Goal: Find specific page/section: Find specific page/section

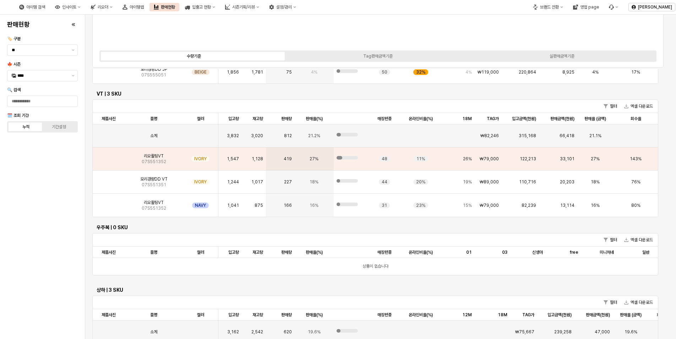
scroll to position [142, 0]
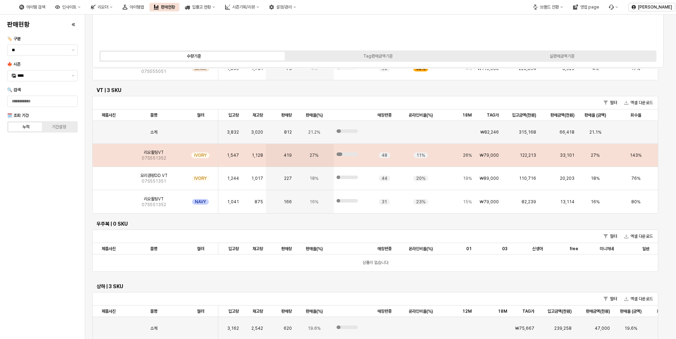
click at [109, 152] on img "App Frame" at bounding box center [109, 152] width 0 height 0
click at [164, 154] on div "리오퀼팅VT 07S551352" at bounding box center [154, 155] width 58 height 23
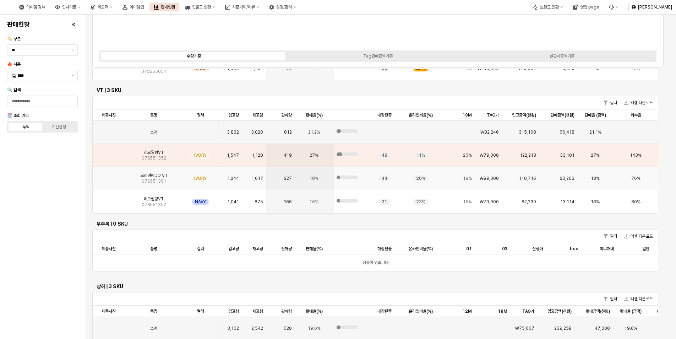
click at [135, 177] on div "모리경량DD VT 07S551351" at bounding box center [154, 178] width 58 height 23
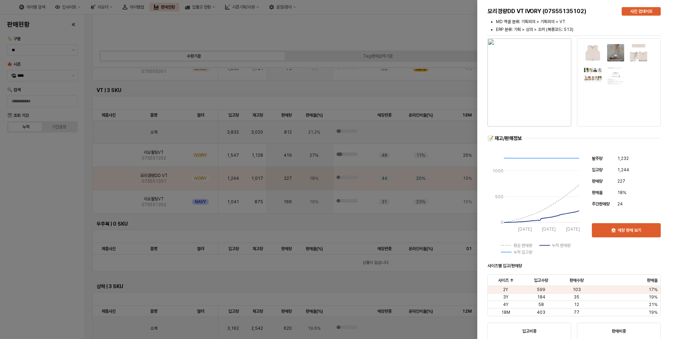
click at [109, 152] on div at bounding box center [338, 169] width 676 height 339
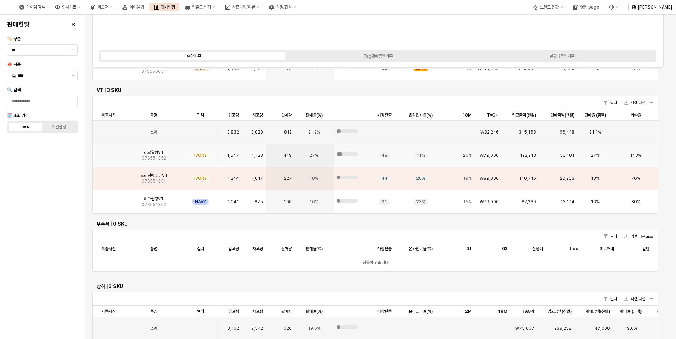
click at [164, 158] on span "07S551352" at bounding box center [154, 158] width 24 height 6
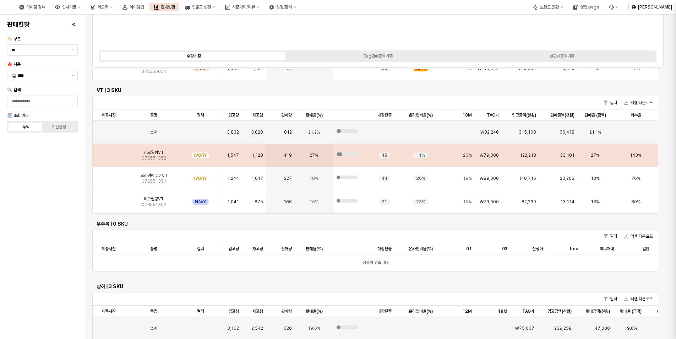
click at [152, 152] on div at bounding box center [338, 169] width 676 height 339
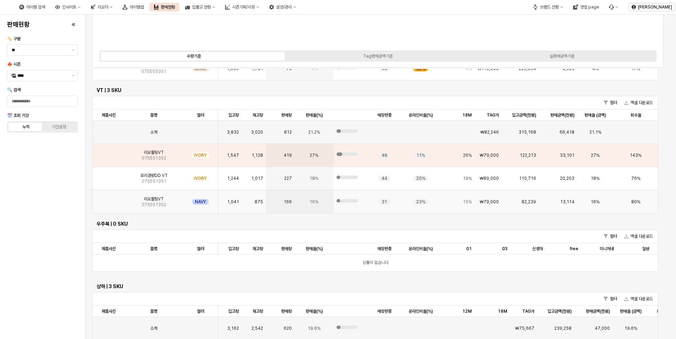
click at [140, 203] on div "리오퀼팅VT 07S551352" at bounding box center [154, 201] width 58 height 23
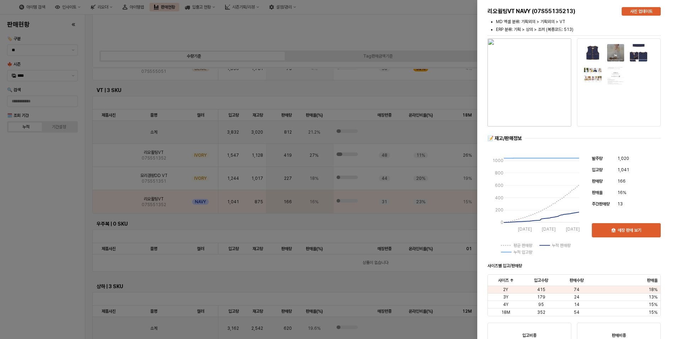
click at [116, 159] on div at bounding box center [338, 169] width 676 height 339
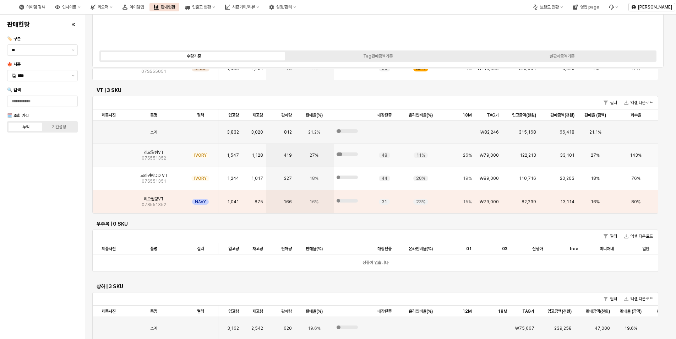
click at [109, 152] on img "App Frame" at bounding box center [109, 152] width 0 height 0
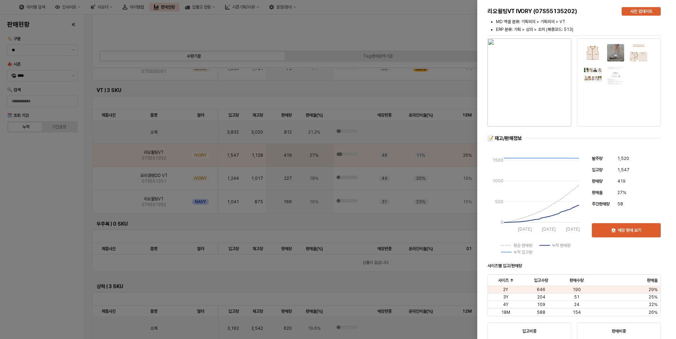
click at [534, 105] on img "button" at bounding box center [529, 82] width 84 height 88
